Goal: Task Accomplishment & Management: Manage account settings

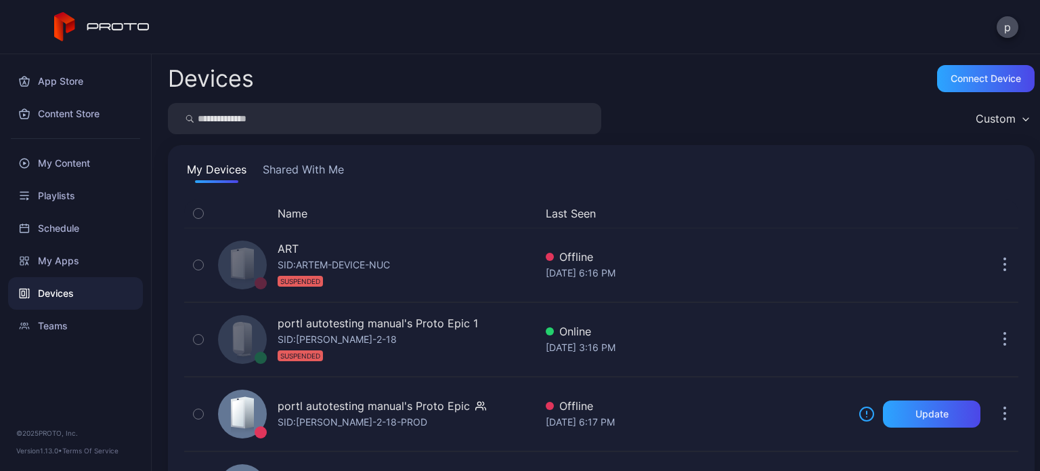
scroll to position [76, 0]
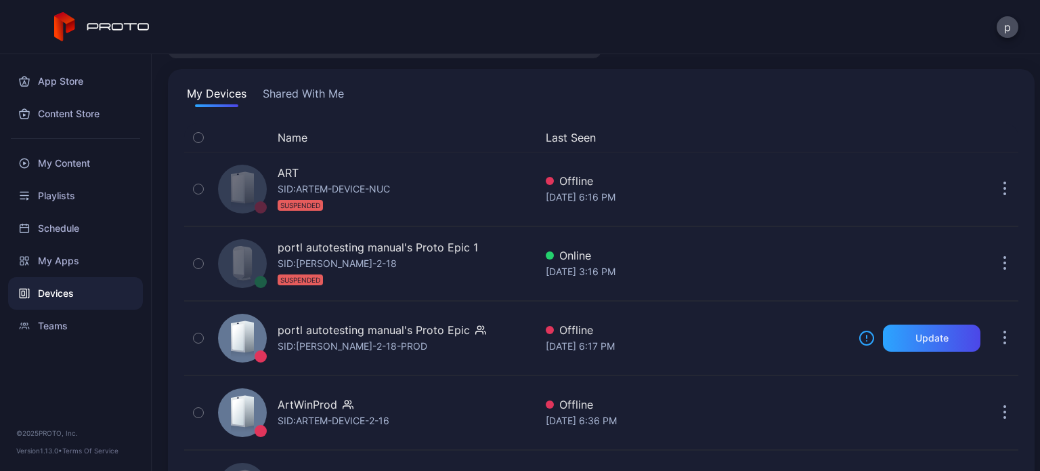
click at [1022, 24] on div "p" at bounding box center [520, 27] width 1040 height 54
click at [1008, 27] on button "p" at bounding box center [1008, 27] width 22 height 22
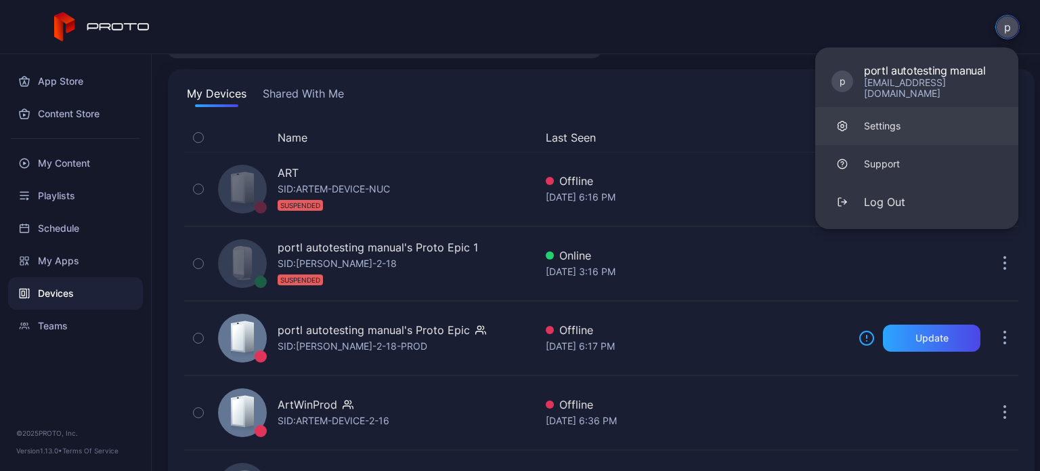
click at [916, 116] on link "Settings" at bounding box center [917, 126] width 203 height 38
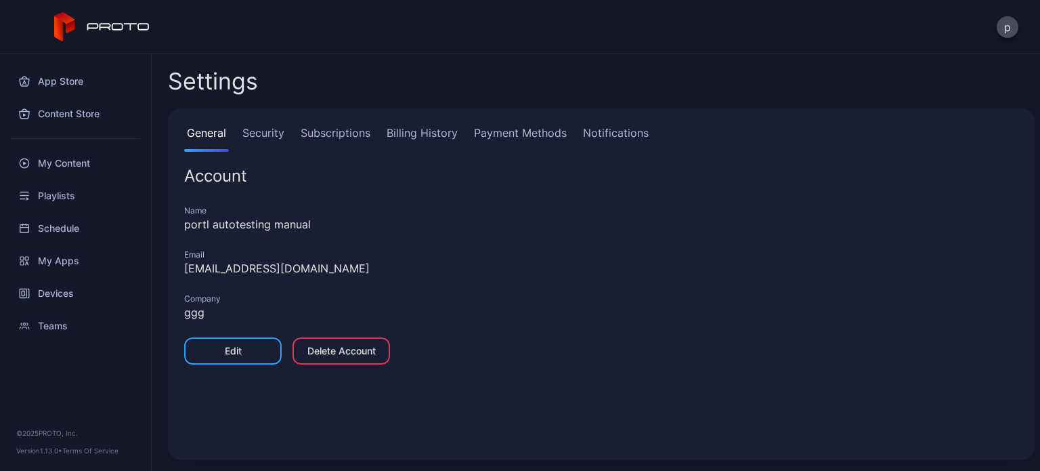
click at [357, 131] on link "Subscriptions" at bounding box center [335, 138] width 75 height 27
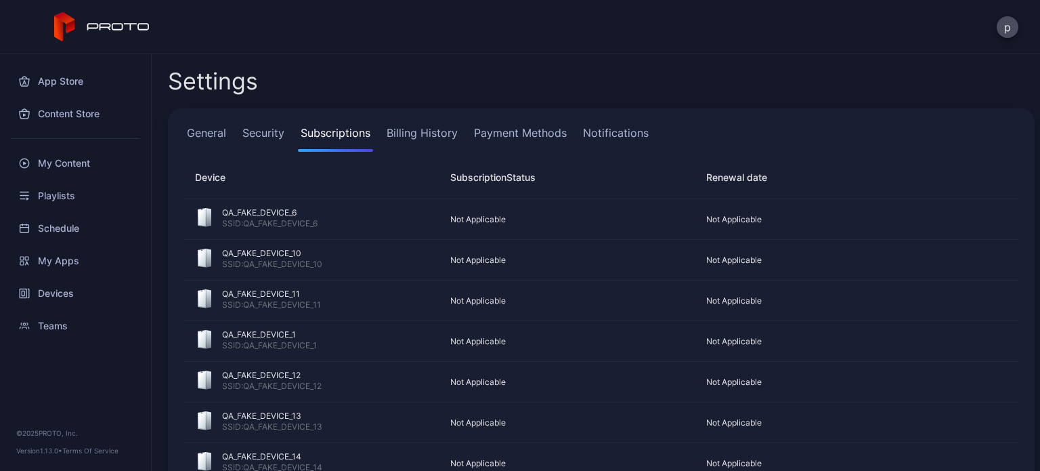
click at [427, 131] on link "Billing History" at bounding box center [422, 138] width 77 height 27
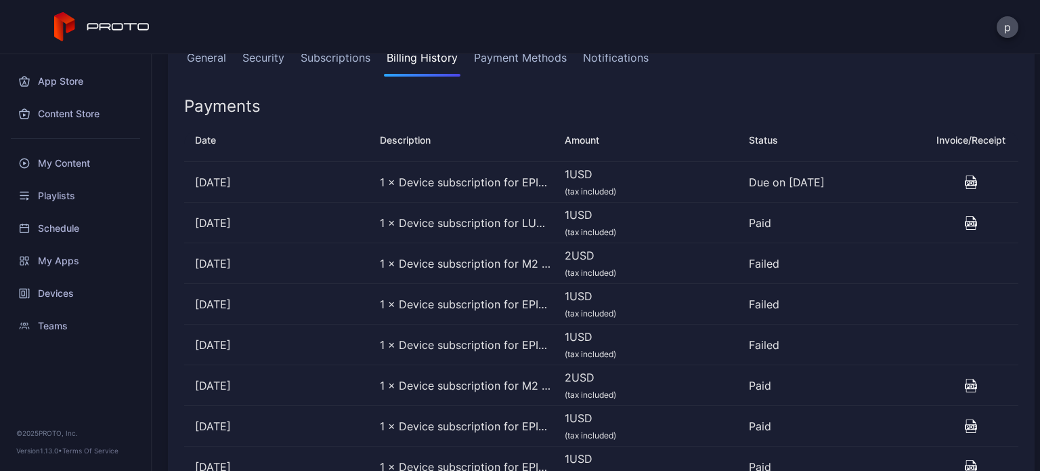
scroll to position [70, 0]
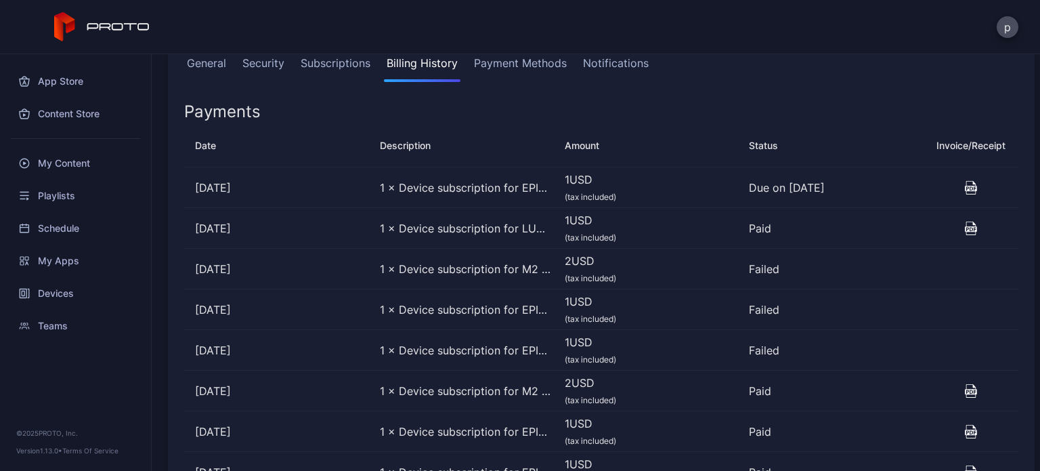
click at [965, 185] on icon "button" at bounding box center [972, 188] width 14 height 14
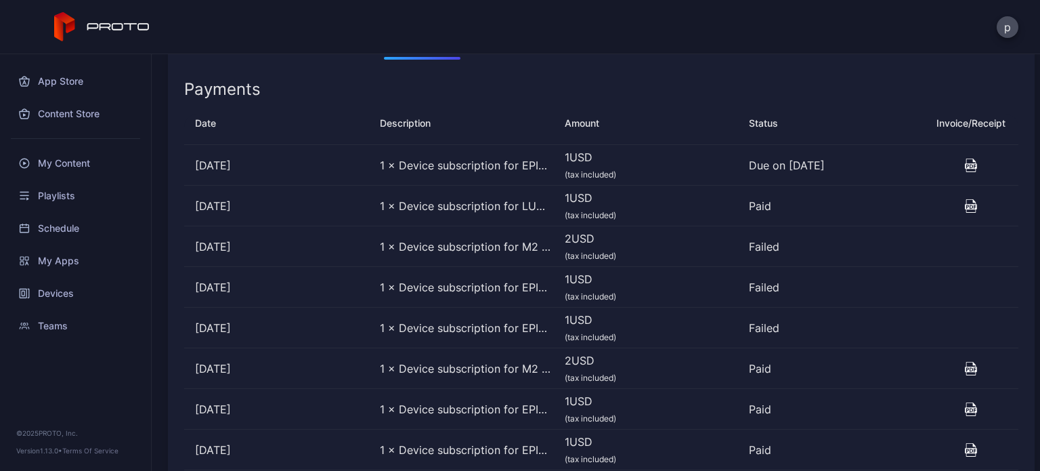
scroll to position [0, 0]
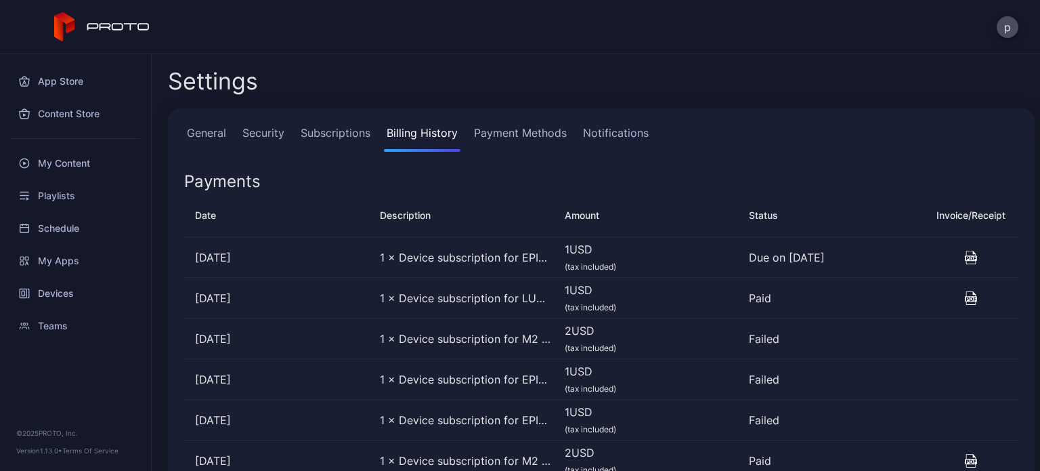
click at [965, 254] on icon "button" at bounding box center [972, 258] width 14 height 14
